Goal: Task Accomplishment & Management: Manage account settings

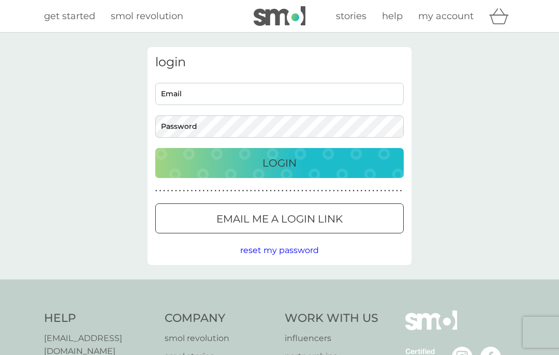
click at [249, 96] on input "Email" at bounding box center [279, 94] width 249 height 22
type input "[PERSON_NAME][EMAIL_ADDRESS][DOMAIN_NAME]"
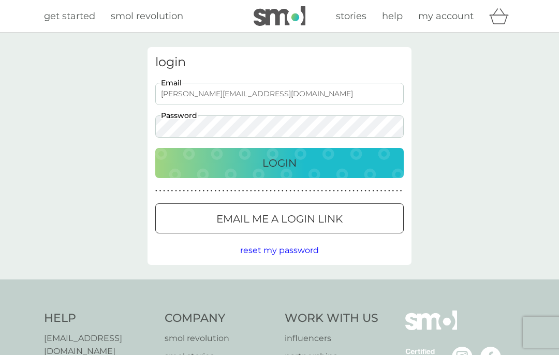
click at [320, 166] on div "Login" at bounding box center [280, 163] width 228 height 17
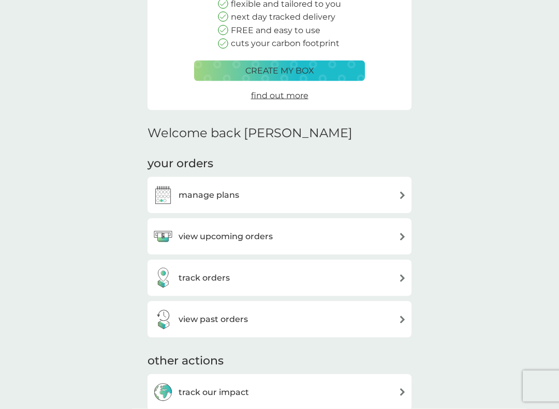
scroll to position [149, 0]
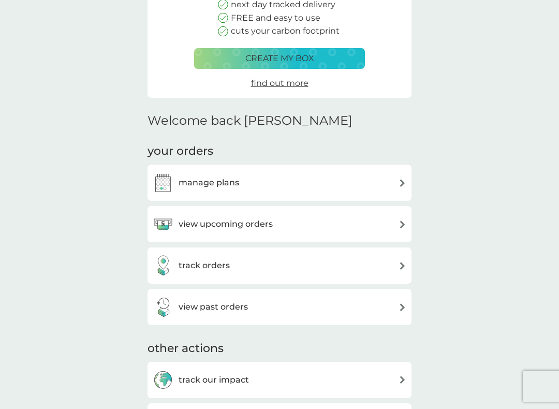
click at [199, 178] on h3 "manage plans" at bounding box center [209, 182] width 61 height 13
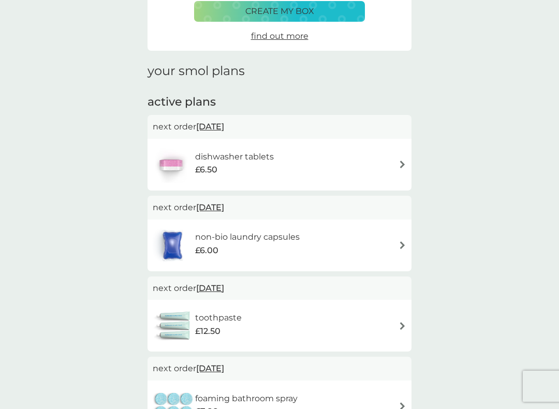
scroll to position [105, 0]
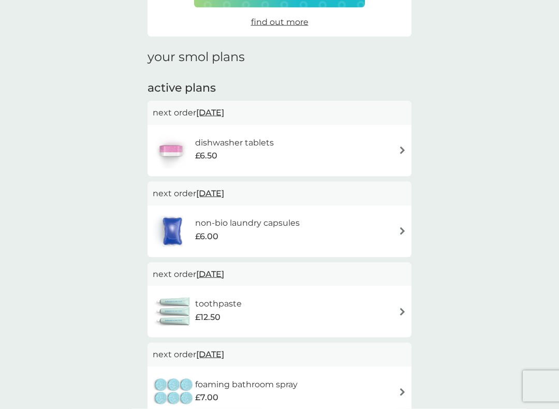
click at [192, 220] on img at bounding box center [172, 231] width 39 height 36
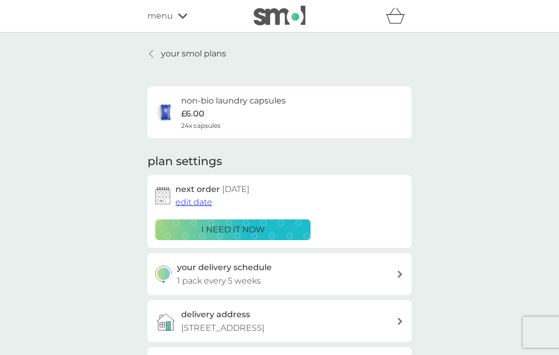
click at [193, 223] on div "i need it now" at bounding box center [233, 229] width 142 height 13
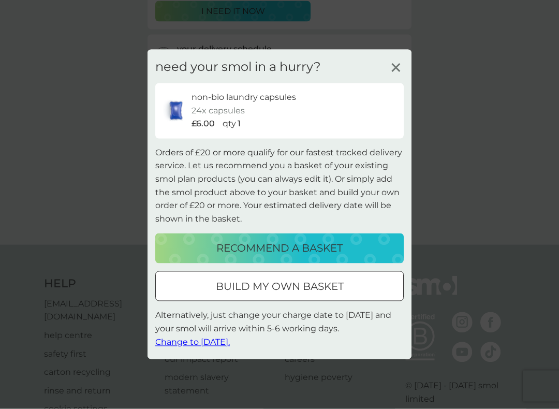
scroll to position [219, 0]
click at [396, 72] on icon at bounding box center [396, 68] width 16 height 16
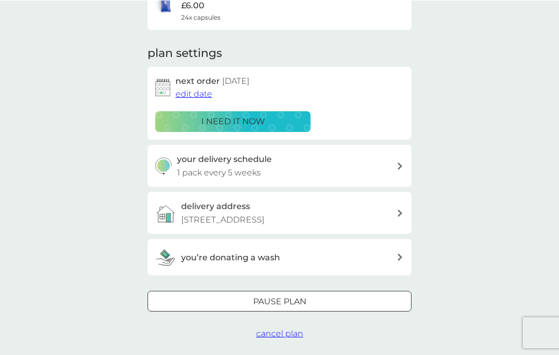
click at [193, 96] on span "edit date" at bounding box center [194, 94] width 37 height 10
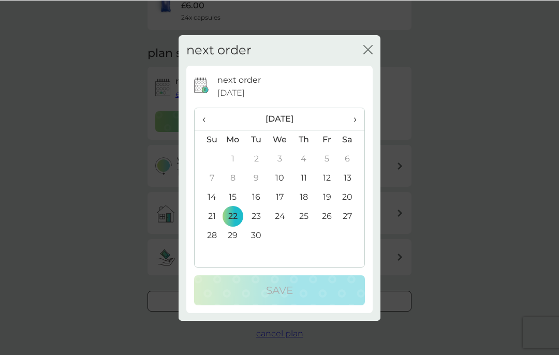
scroll to position [108, 0]
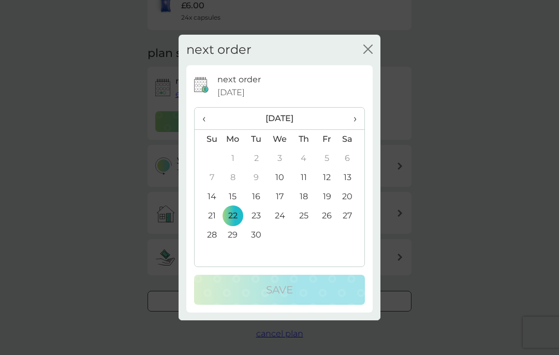
click at [256, 221] on td "23" at bounding box center [256, 216] width 23 height 19
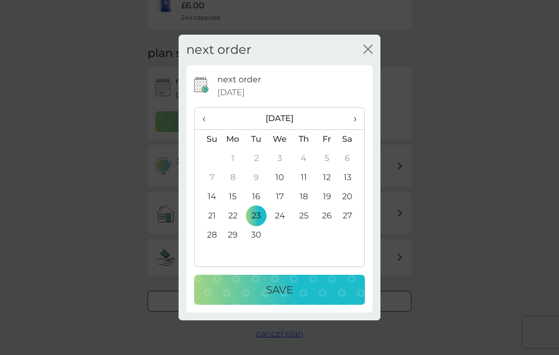
click at [284, 178] on td "10" at bounding box center [280, 177] width 24 height 19
click at [254, 296] on div "Save" at bounding box center [280, 290] width 150 height 17
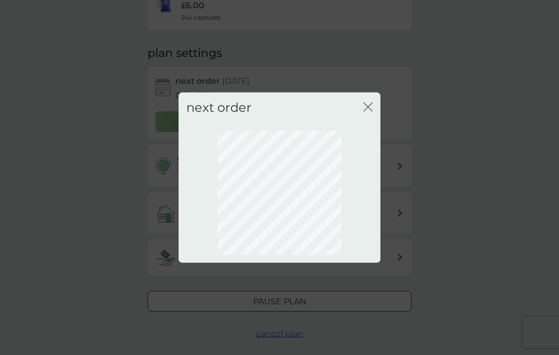
scroll to position [78, 0]
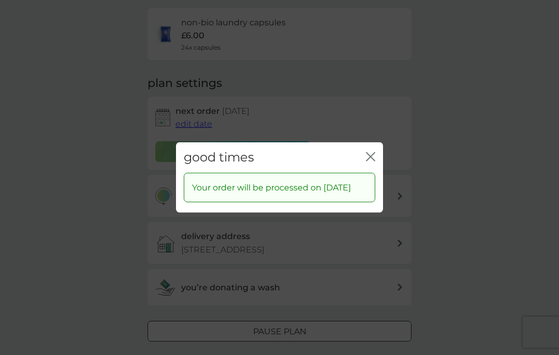
click at [373, 153] on icon "close" at bounding box center [373, 157] width 4 height 8
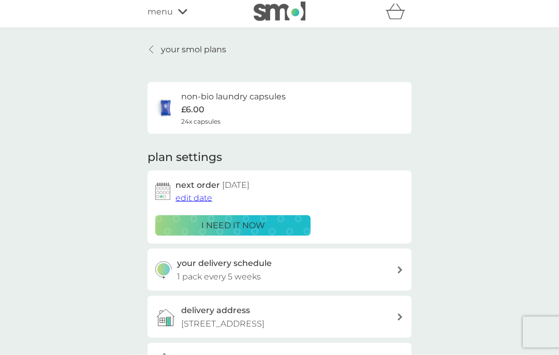
scroll to position [0, 0]
